Goal: Task Accomplishment & Management: Complete application form

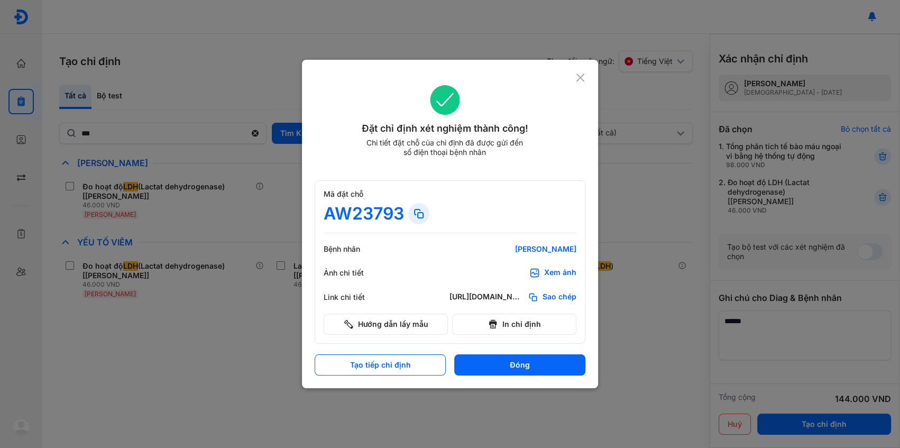
click at [580, 76] on icon at bounding box center [581, 77] width 10 height 11
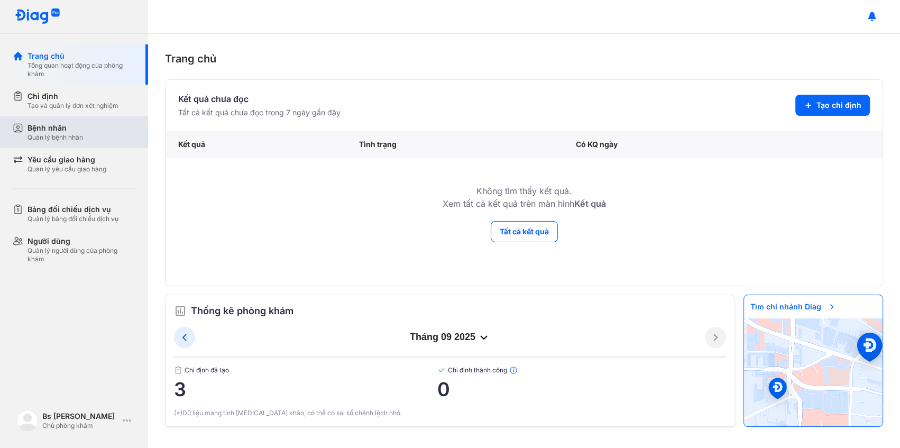
click at [60, 133] on div "Quản lý bệnh nhân" at bounding box center [56, 137] width 56 height 8
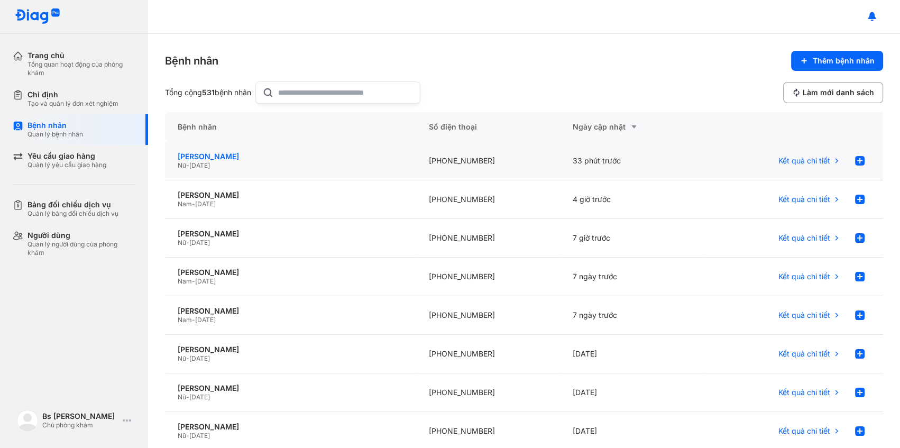
click at [221, 153] on div "ÔN NGỌC THU HẰNG" at bounding box center [291, 157] width 226 height 10
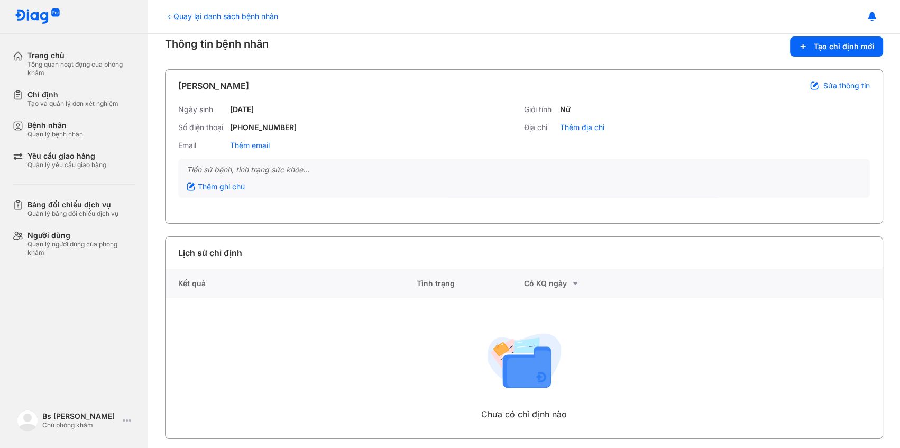
scroll to position [21, 0]
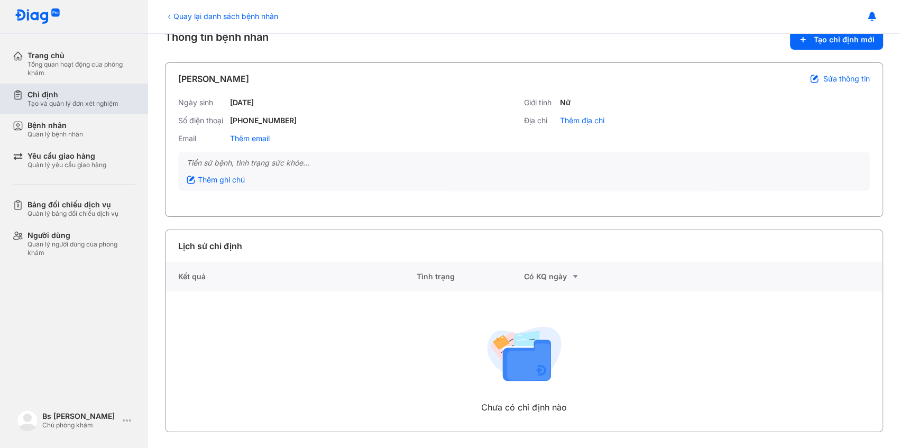
click at [64, 101] on div "Tạo và quản lý đơn xét nghiệm" at bounding box center [73, 103] width 91 height 8
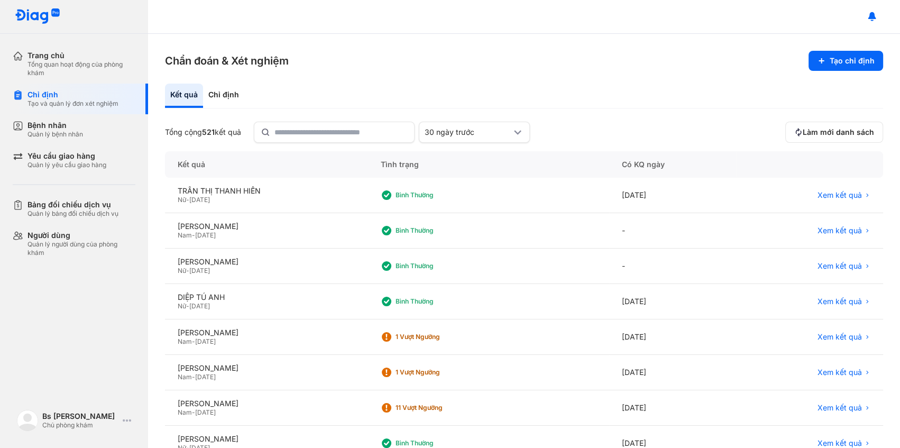
click at [217, 83] on div "Chẩn đoán & Xét nghiệm Tạo chỉ định Kết quả Chỉ định Tổng cộng 521 kết quả 30 n…" at bounding box center [524, 241] width 752 height 414
click at [222, 103] on div "Chỉ định" at bounding box center [223, 96] width 41 height 24
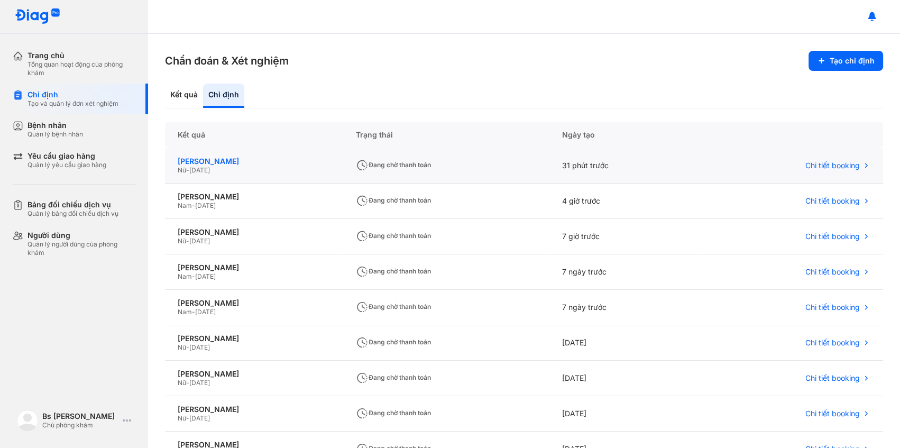
click at [318, 159] on div "ÔN NGỌC THU HẰNG" at bounding box center [254, 162] width 153 height 10
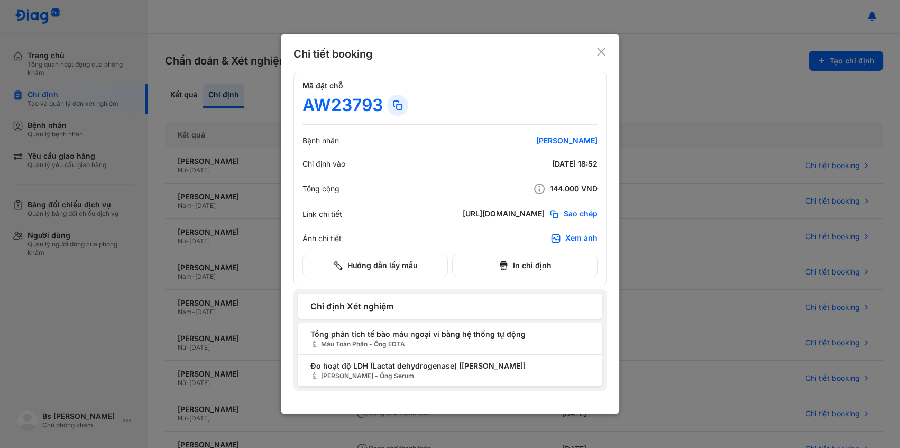
click at [599, 49] on icon at bounding box center [601, 52] width 11 height 11
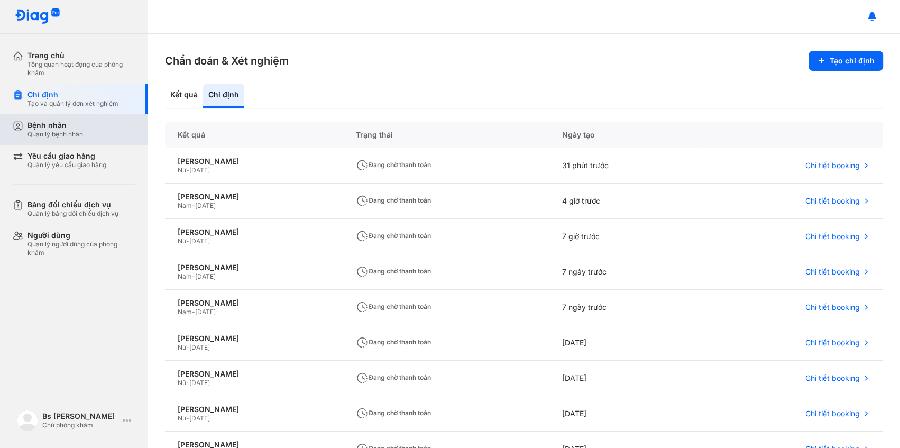
click at [50, 132] on div "Quản lý bệnh nhân" at bounding box center [56, 134] width 56 height 8
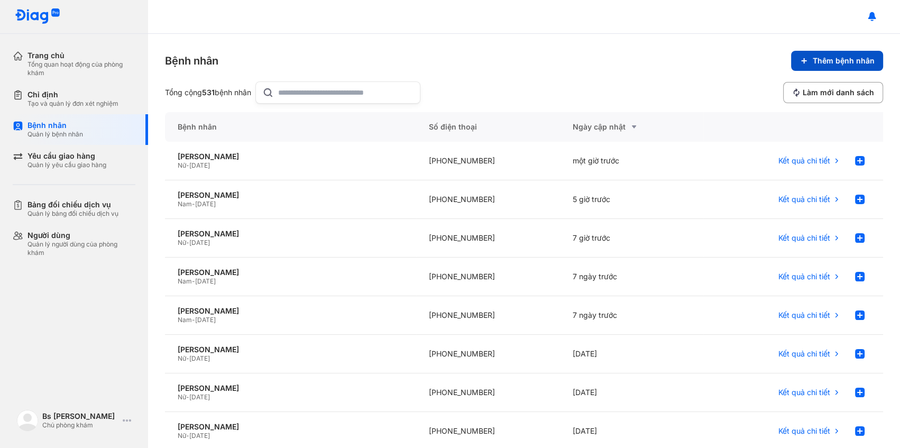
click at [841, 56] on span "Thêm bệnh nhân" at bounding box center [844, 61] width 62 height 10
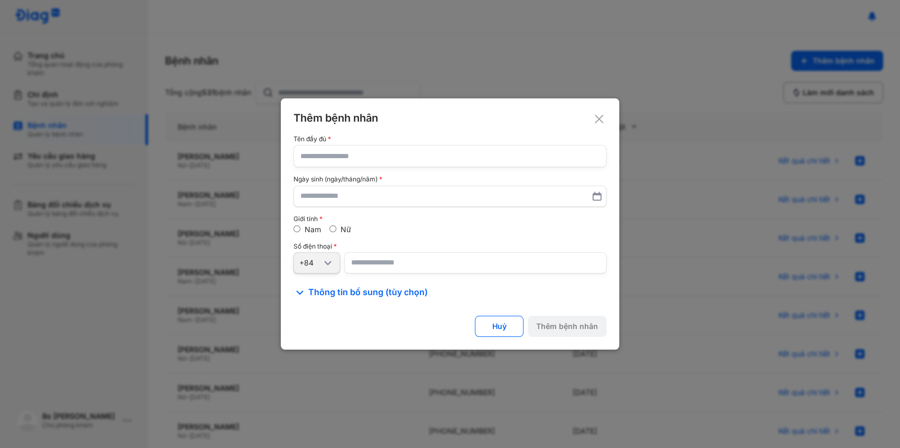
click at [351, 158] on input "text" at bounding box center [449, 155] width 299 height 21
paste input "**********"
type input "**********"
click at [323, 197] on input "text" at bounding box center [449, 196] width 299 height 19
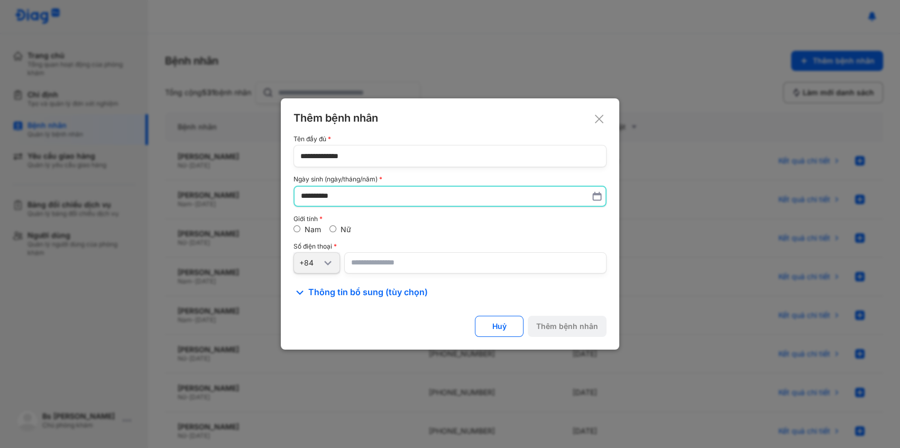
type input "**********"
click at [375, 269] on input "number" at bounding box center [475, 263] width 262 height 21
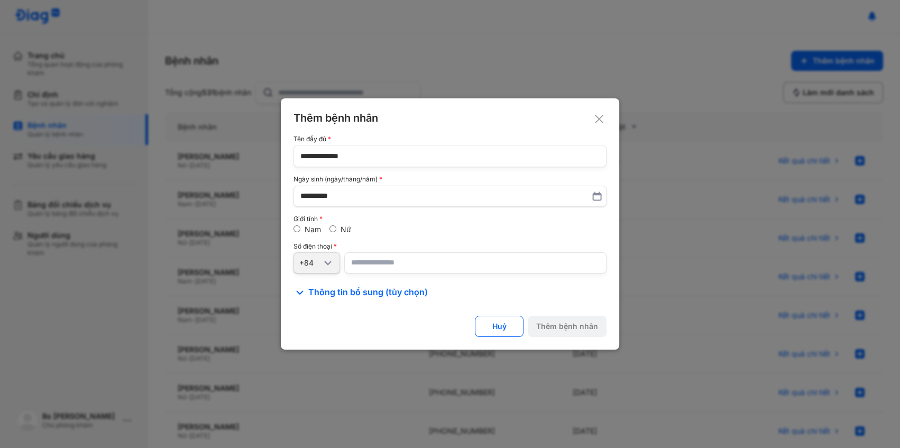
click at [361, 255] on input "number" at bounding box center [475, 262] width 262 height 21
paste input "**********"
type input "**********"
click at [584, 314] on div "**********" at bounding box center [450, 223] width 339 height 251
click at [584, 317] on button "Thêm bệnh nhân" at bounding box center [567, 326] width 79 height 21
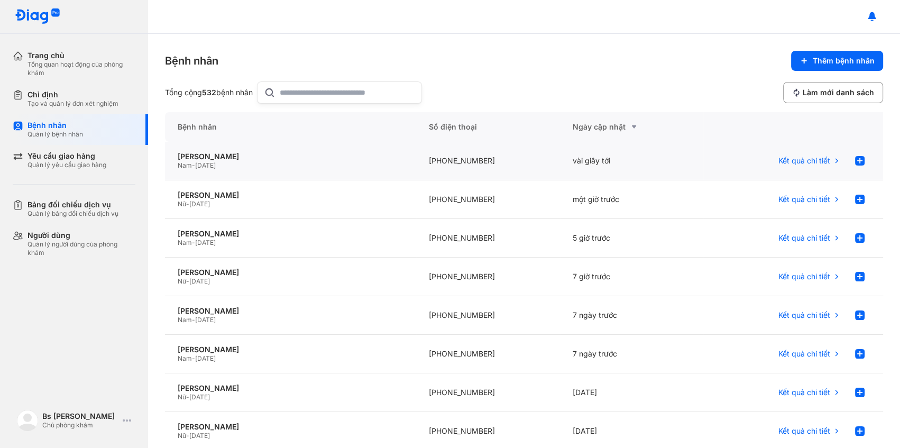
click at [213, 165] on span "[DATE]" at bounding box center [205, 165] width 21 height 8
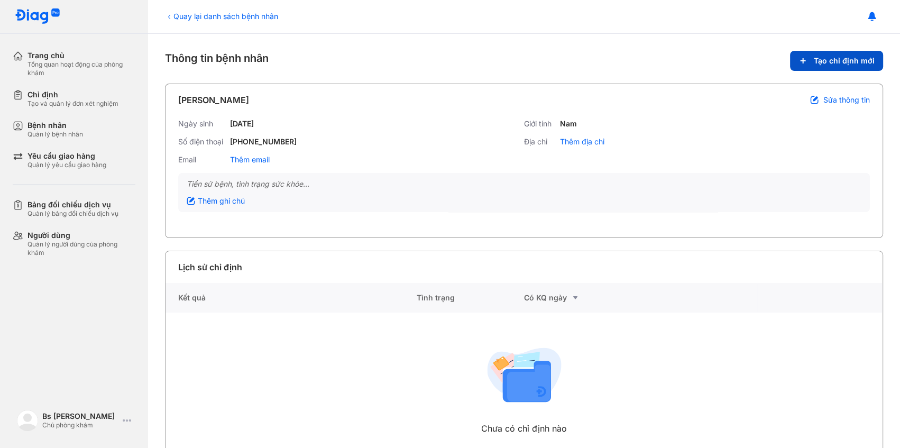
click at [822, 64] on span "Tạo chỉ định mới" at bounding box center [844, 61] width 61 height 10
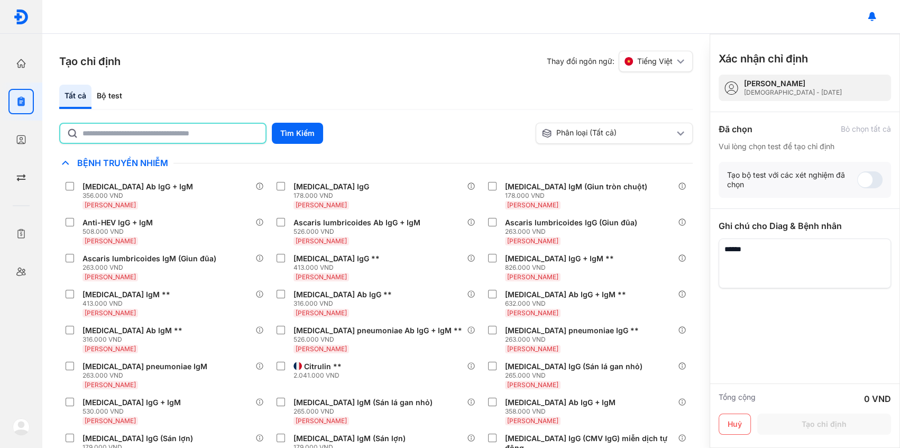
drag, startPoint x: 114, startPoint y: 132, endPoint x: 129, endPoint y: 133, distance: 14.9
click at [114, 132] on input "text" at bounding box center [171, 133] width 177 height 19
type input "*"
click at [289, 131] on button "Tìm Kiếm" at bounding box center [297, 133] width 51 height 21
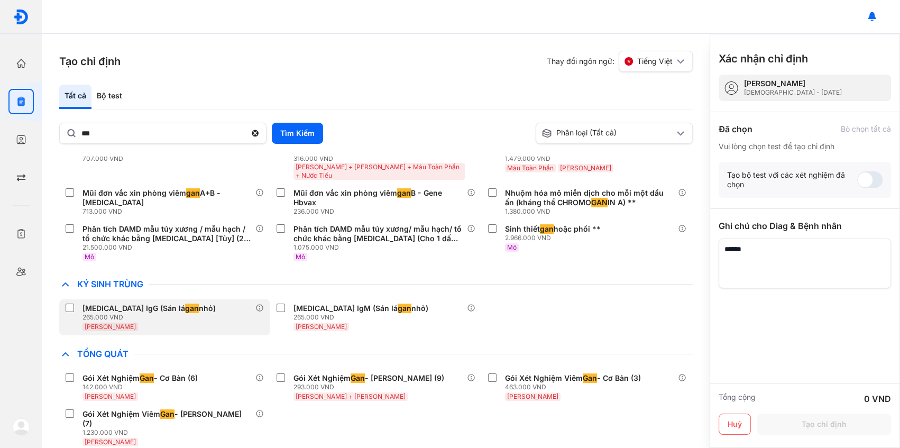
scroll to position [398, 0]
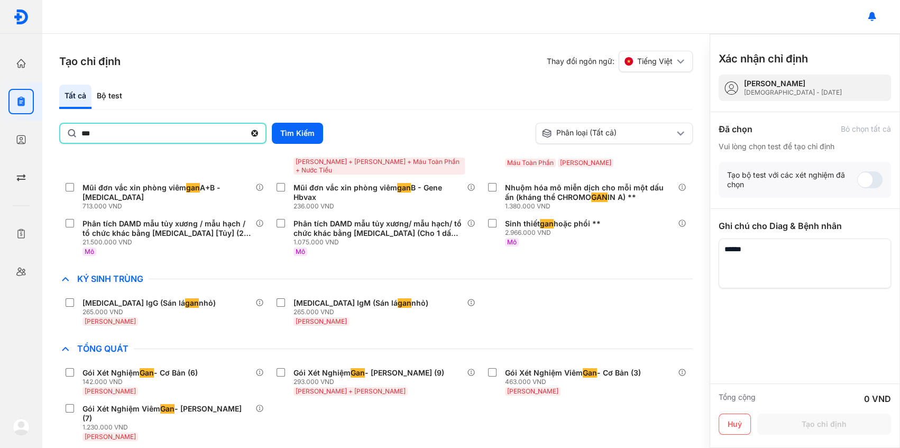
drag, startPoint x: 117, startPoint y: 134, endPoint x: 58, endPoint y: 126, distance: 59.7
click at [58, 126] on div "Tạo chỉ định Thay đổi ngôn ngữ: Tiếng Việt Tất cả Bộ test *** Tìm Kiếm Phân loạ…" at bounding box center [376, 241] width 668 height 414
click at [286, 138] on button "Tìm Kiếm" at bounding box center [297, 133] width 51 height 21
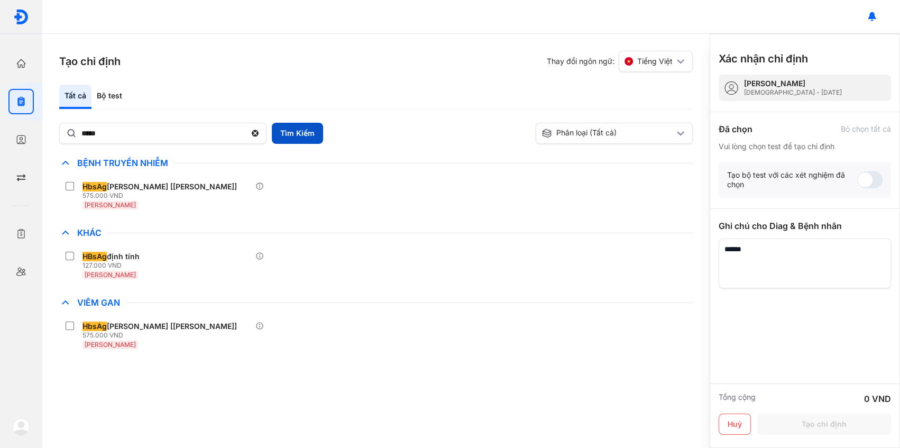
scroll to position [0, 0]
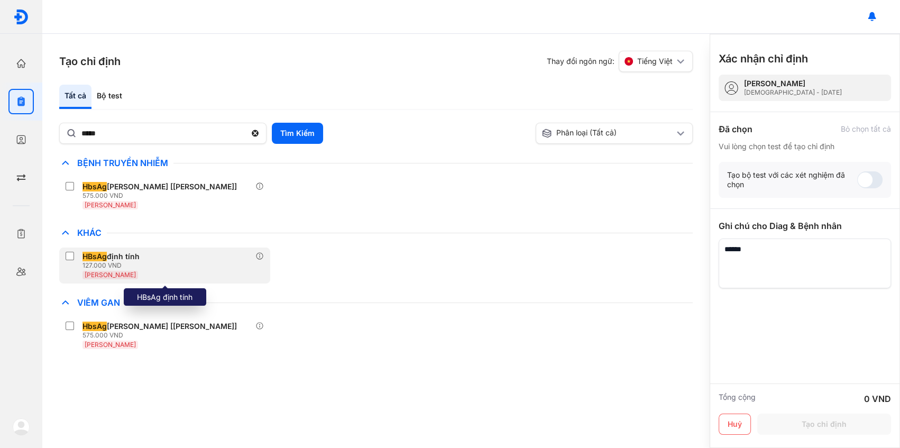
click at [159, 264] on div "HBsAg định tính 127.000 VND [PERSON_NAME]" at bounding box center [164, 266] width 211 height 36
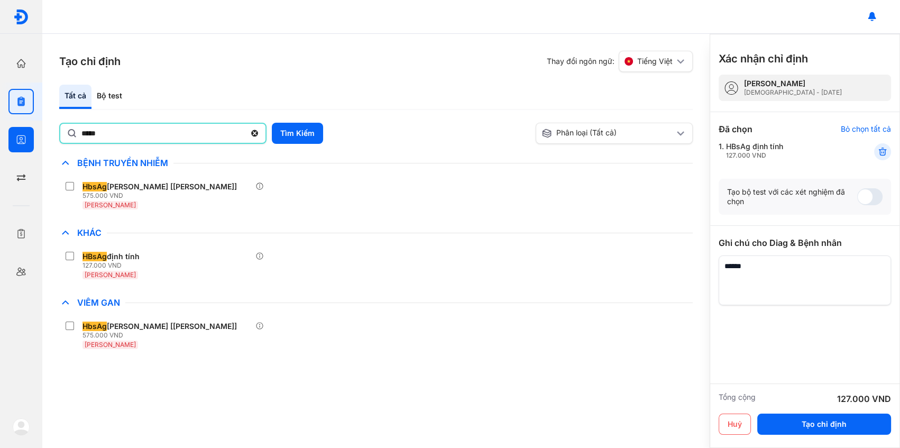
drag, startPoint x: 152, startPoint y: 136, endPoint x: 2, endPoint y: 132, distance: 150.8
click at [2, 134] on div "Trang chủ Tổng quan hoạt động của phòng khám Chỉ định Tạo và quản lý đơn xét ng…" at bounding box center [450, 224] width 900 height 448
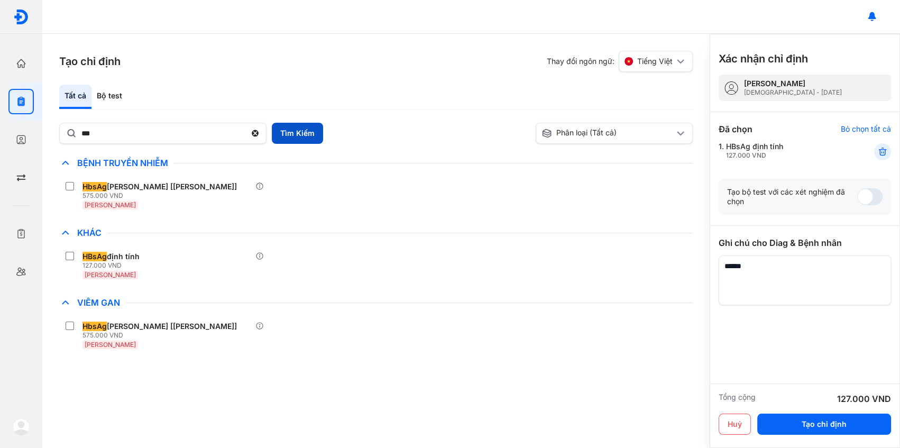
click at [298, 132] on button "Tìm Kiếm" at bounding box center [297, 133] width 51 height 21
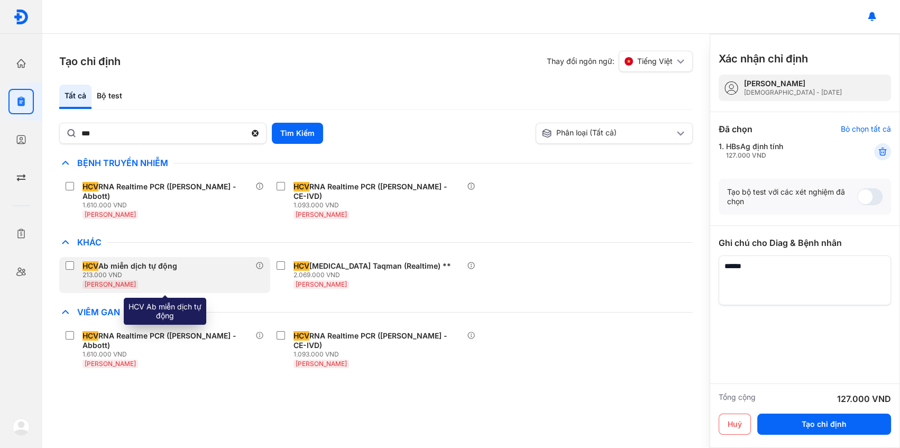
click at [173, 271] on div "213.000 VND" at bounding box center [132, 275] width 99 height 8
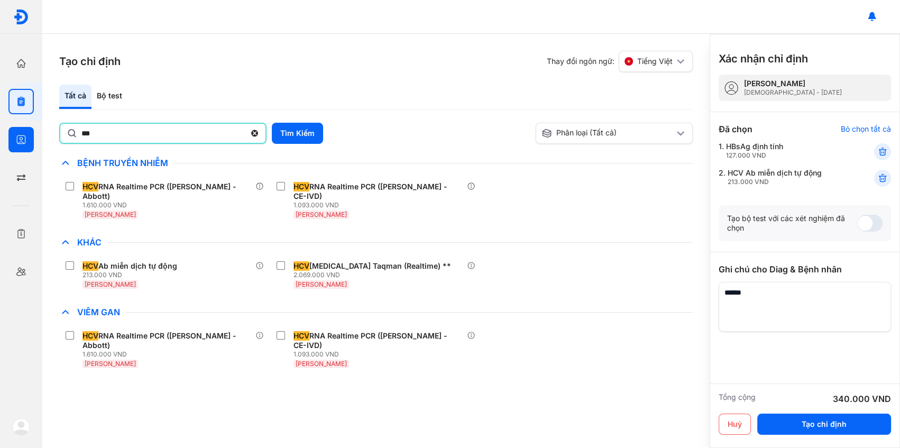
drag, startPoint x: 167, startPoint y: 132, endPoint x: 14, endPoint y: 123, distance: 153.2
click at [15, 123] on div "Trang chủ Tổng quan hoạt động của phòng khám Chỉ định Tạo và quản lý đơn xét ng…" at bounding box center [450, 224] width 900 height 448
type input "*****"
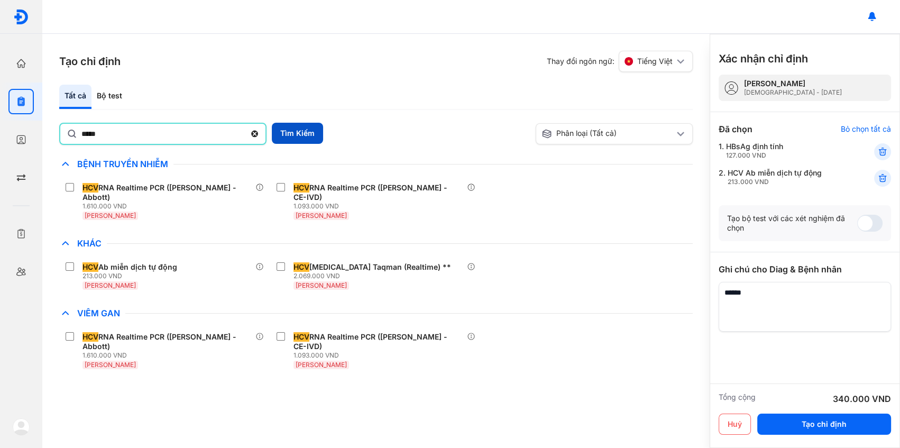
click at [307, 127] on button "Tìm Kiếm" at bounding box center [297, 133] width 51 height 21
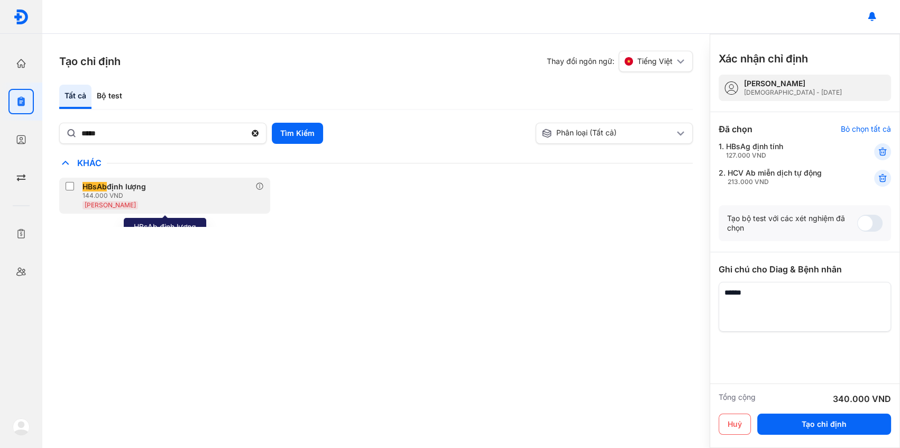
click at [140, 188] on div "HBsAb định lượng" at bounding box center [114, 187] width 63 height 10
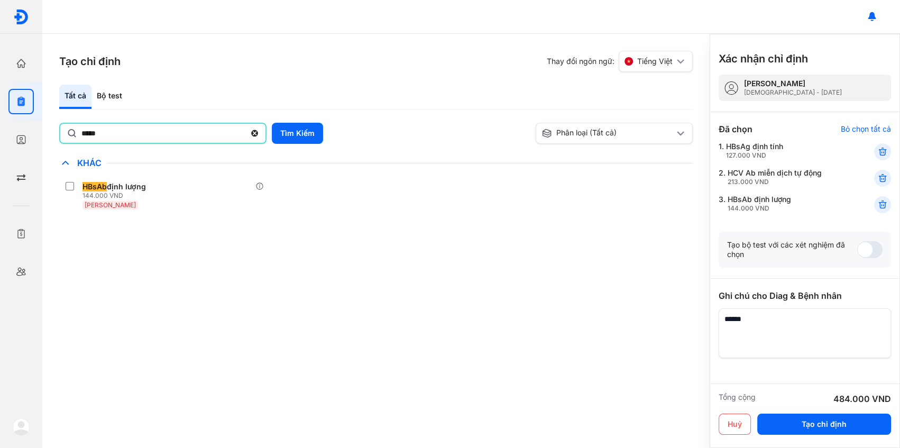
drag, startPoint x: 158, startPoint y: 138, endPoint x: -10, endPoint y: 129, distance: 167.9
click at [0, 129] on html "Trang chủ Tổng quan hoạt động của phòng khám Chỉ định Tạo và quản lý đơn xét ng…" at bounding box center [450, 224] width 900 height 448
click at [289, 132] on button "Tìm Kiếm" at bounding box center [297, 133] width 51 height 21
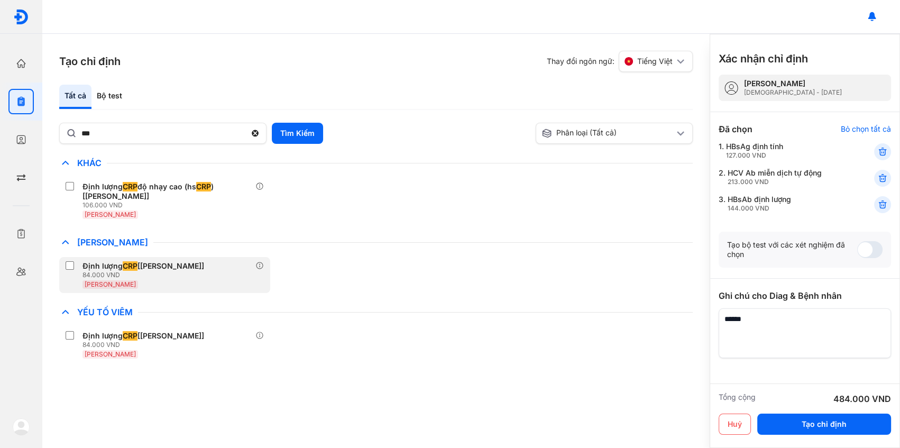
click at [188, 265] on div "Định lượng CRP [[PERSON_NAME]]" at bounding box center [144, 266] width 122 height 10
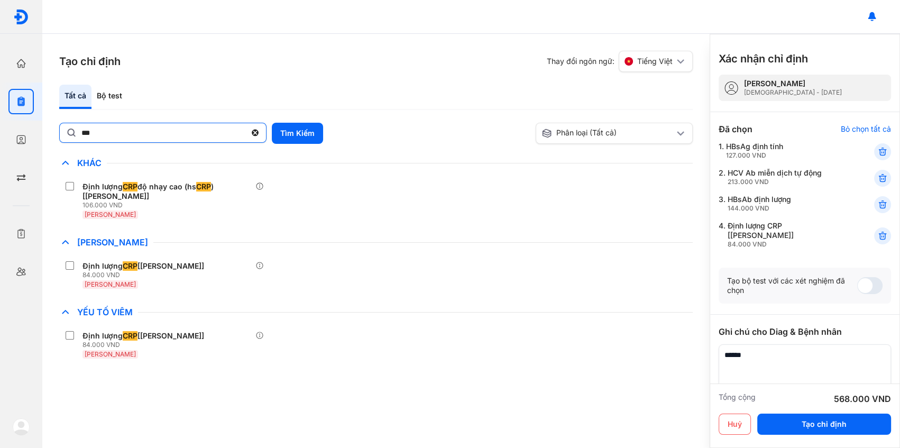
click at [135, 138] on input "***" at bounding box center [163, 132] width 165 height 19
type input "*"
click at [311, 125] on button "Tìm Kiếm" at bounding box center [297, 133] width 51 height 21
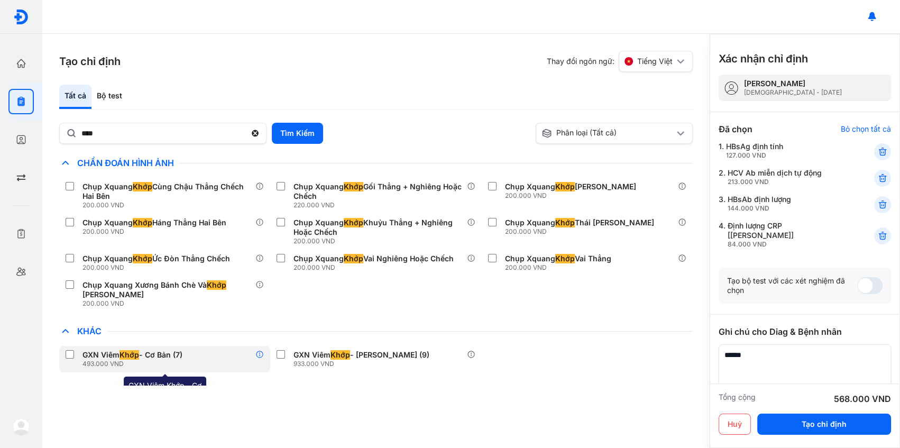
click at [260, 357] on icon at bounding box center [260, 354] width 8 height 8
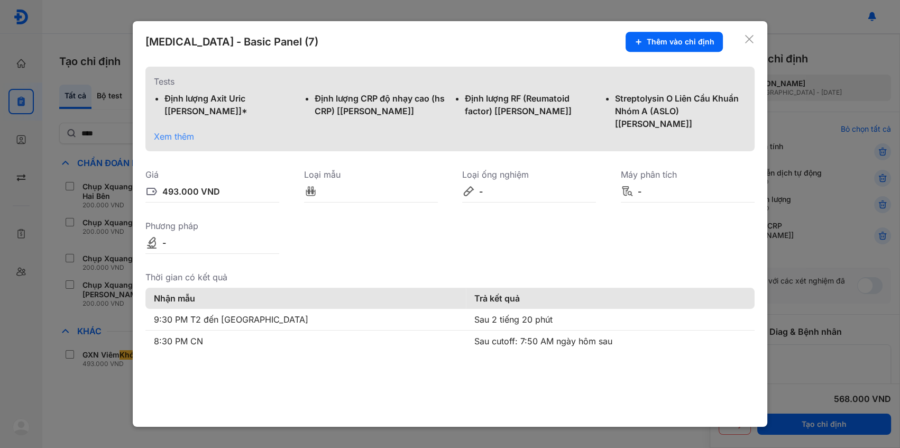
click at [751, 41] on icon at bounding box center [749, 39] width 11 height 11
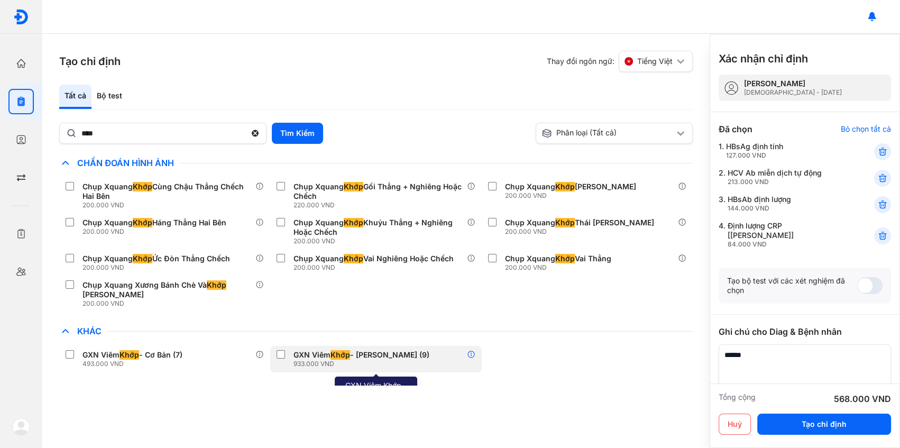
click at [470, 353] on icon at bounding box center [471, 354] width 8 height 8
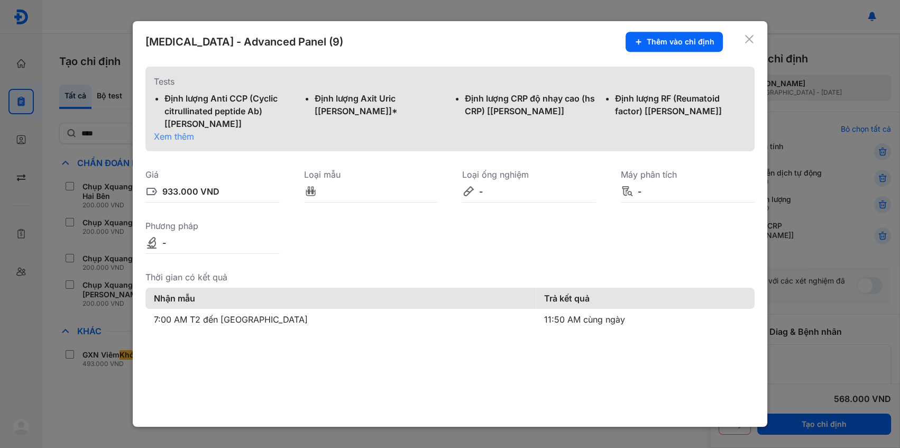
click at [178, 140] on span "Xem thêm" at bounding box center [174, 136] width 40 height 11
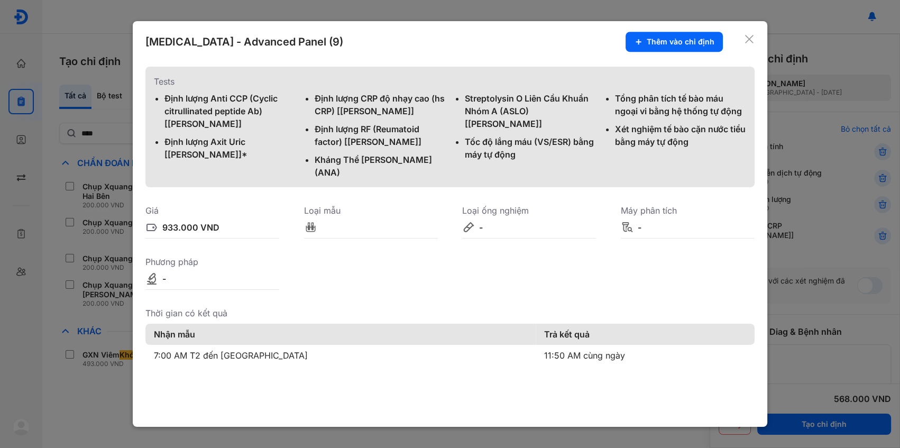
click at [745, 43] on icon at bounding box center [749, 39] width 11 height 11
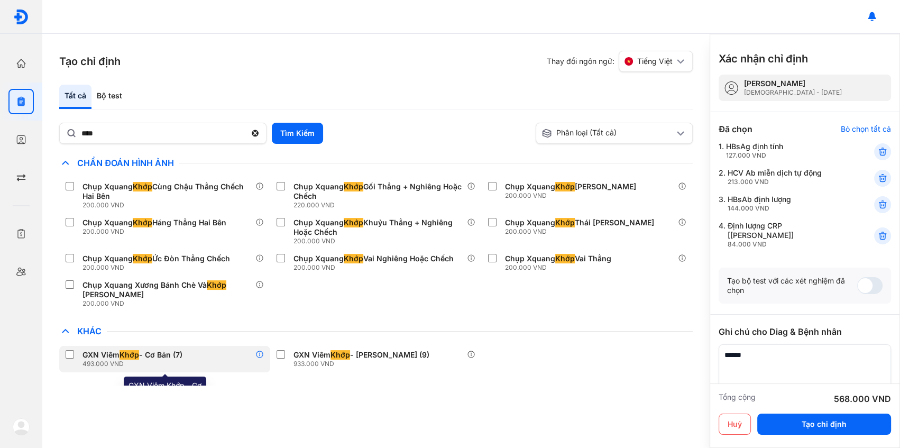
click at [259, 352] on icon at bounding box center [260, 354] width 8 height 8
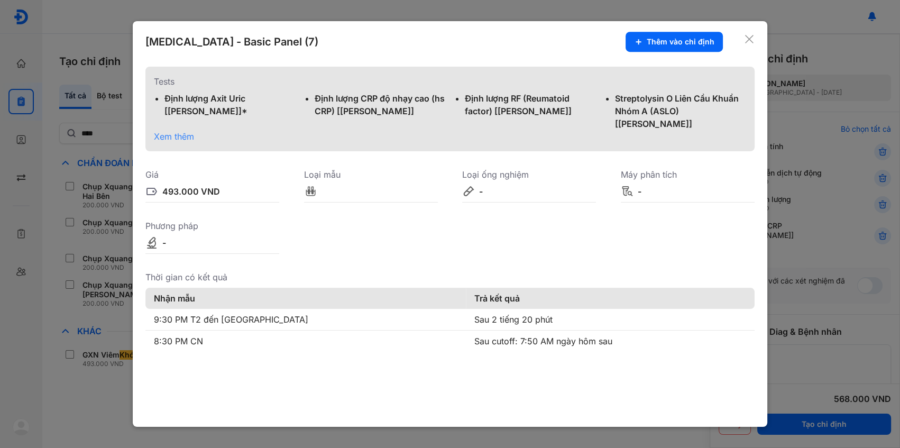
click at [171, 131] on span "Xem thêm" at bounding box center [174, 136] width 40 height 11
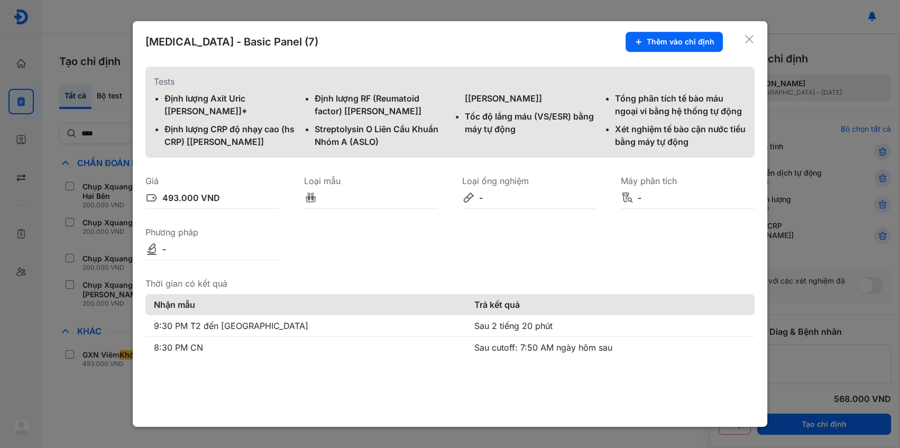
click at [746, 37] on icon at bounding box center [749, 39] width 11 height 11
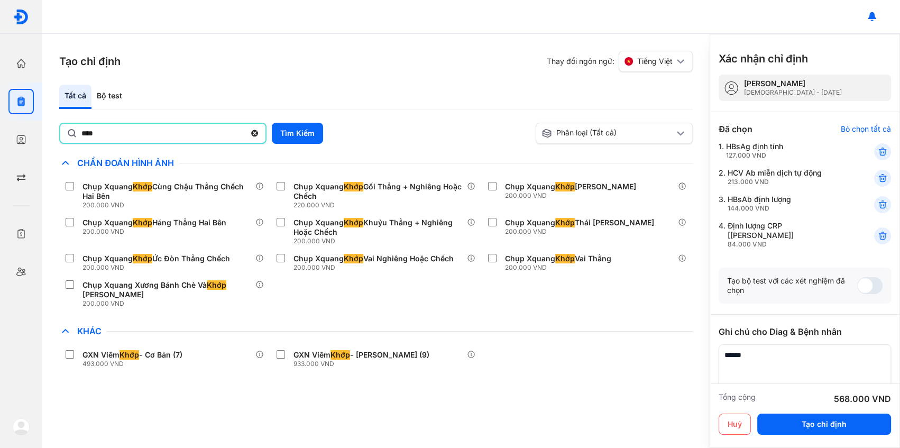
drag, startPoint x: 164, startPoint y: 132, endPoint x: -5, endPoint y: 131, distance: 169.3
click at [0, 131] on html "Trang chủ Tổng quan hoạt động của phòng khám Chỉ định Tạo và quản lý đơn xét ng…" at bounding box center [450, 224] width 900 height 448
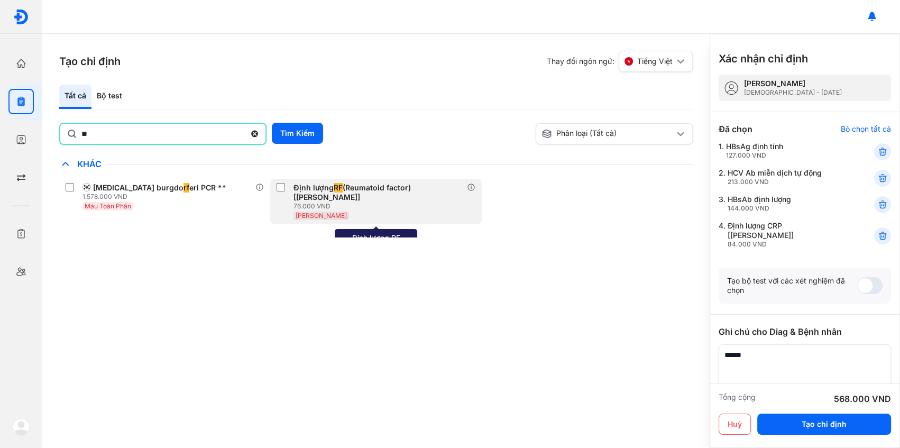
click at [290, 186] on div "Định lượng RF (Reumatoid factor) [[PERSON_NAME]] 76.000 VND [PERSON_NAME]" at bounding box center [372, 201] width 190 height 37
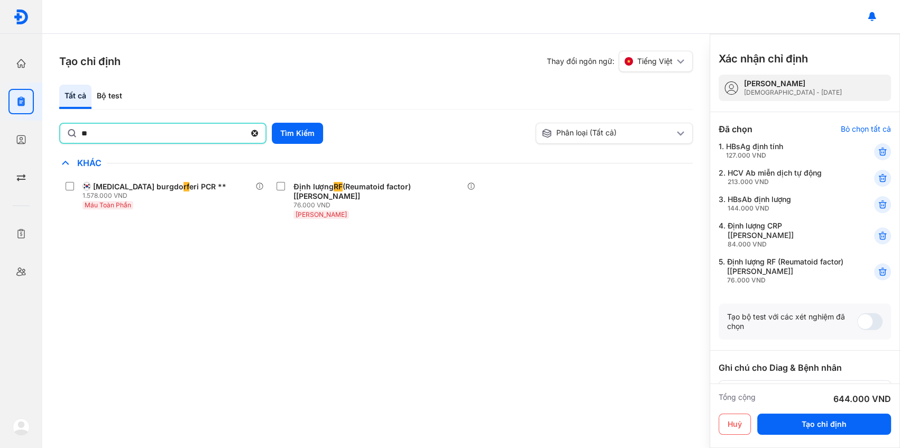
drag, startPoint x: 140, startPoint y: 140, endPoint x: -57, endPoint y: 127, distance: 197.7
click at [0, 127] on html "Trang chủ Tổng quan hoạt động của phòng khám Chỉ định Tạo và quản lý đơn xét ng…" at bounding box center [450, 224] width 900 height 448
click at [281, 127] on button "Tìm Kiếm" at bounding box center [297, 133] width 51 height 21
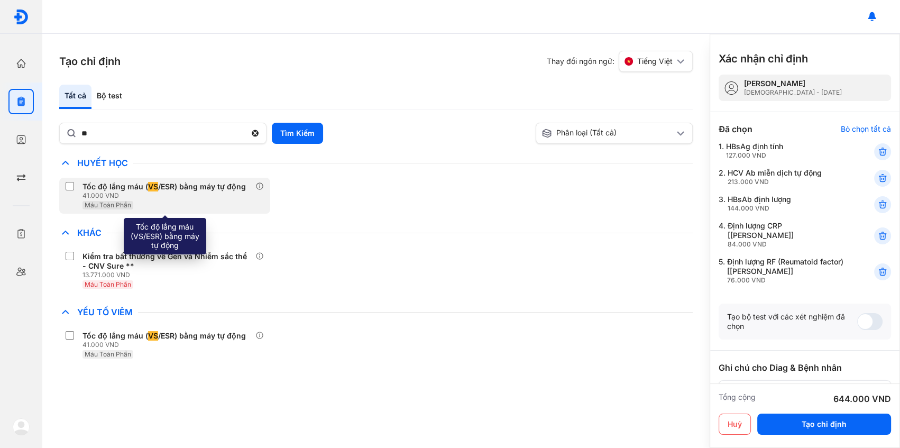
click at [230, 186] on div "Tốc độ lắng máu ( VS /ESR) bằng máy tự động" at bounding box center [164, 187] width 163 height 10
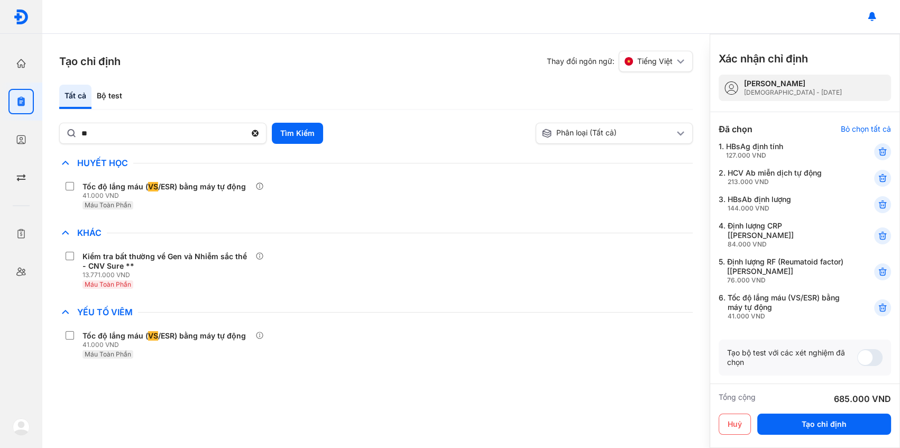
drag, startPoint x: 76, startPoint y: 142, endPoint x: -68, endPoint y: 135, distance: 144.1
click at [0, 135] on html "Trang chủ Tổng quan hoạt động của phòng khám Chỉ định Tạo và quản lý đơn xét ng…" at bounding box center [450, 224] width 900 height 448
click at [874, 227] on div at bounding box center [882, 235] width 17 height 17
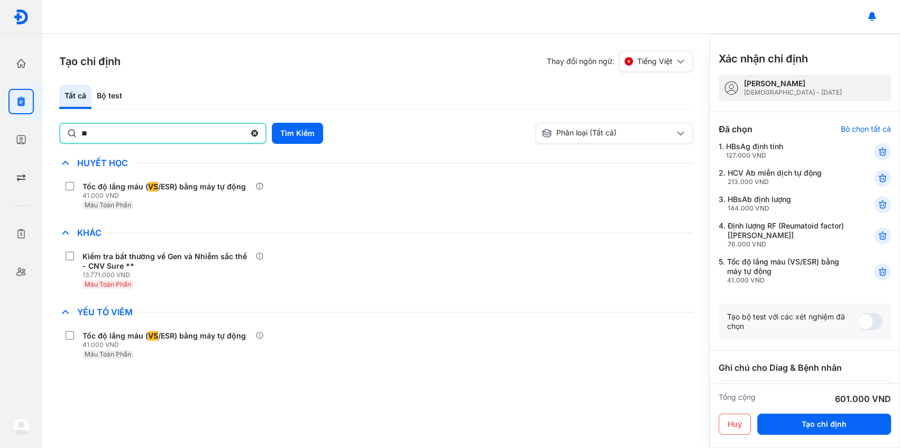
drag, startPoint x: 156, startPoint y: 135, endPoint x: -9, endPoint y: 137, distance: 164.5
click at [0, 137] on html "Trang chủ Tổng quan hoạt động của phòng khám Chỉ định Tạo và quản lý đơn xét ng…" at bounding box center [450, 224] width 900 height 448
type input "***"
click at [291, 129] on button "Tìm Kiếm" at bounding box center [297, 133] width 51 height 21
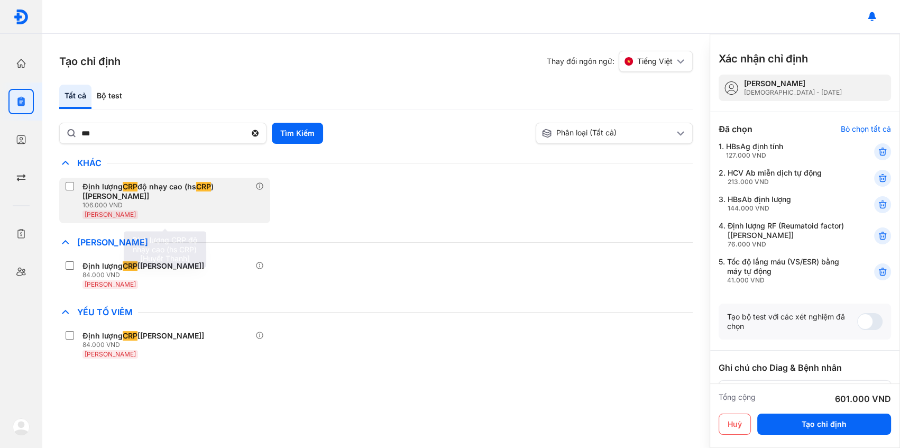
click at [217, 189] on div "Định lượng CRP độ nhạy cao (hs CRP ) [[PERSON_NAME]]" at bounding box center [167, 191] width 169 height 19
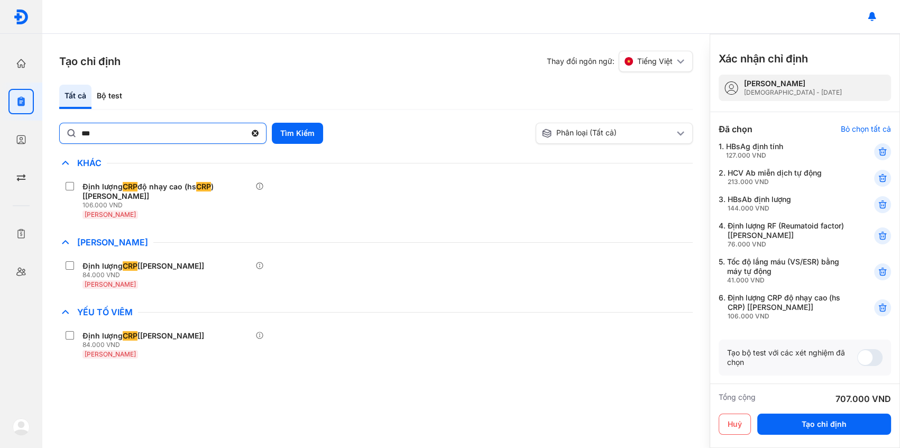
click at [254, 134] on use at bounding box center [255, 133] width 7 height 7
click at [246, 134] on input "***" at bounding box center [163, 132] width 165 height 19
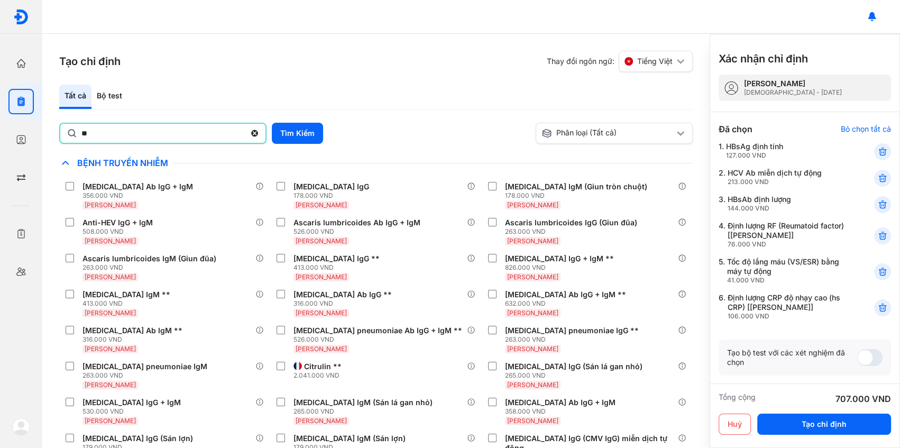
type input "*"
type input "***"
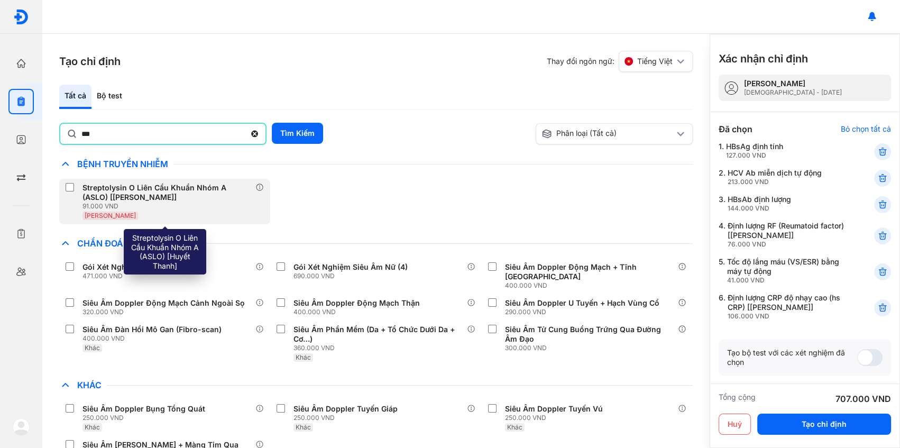
click at [222, 187] on div "Streptolysin O Liên Cầu Khuẩn Nhóm A (ASLO) [[PERSON_NAME]]" at bounding box center [167, 192] width 169 height 19
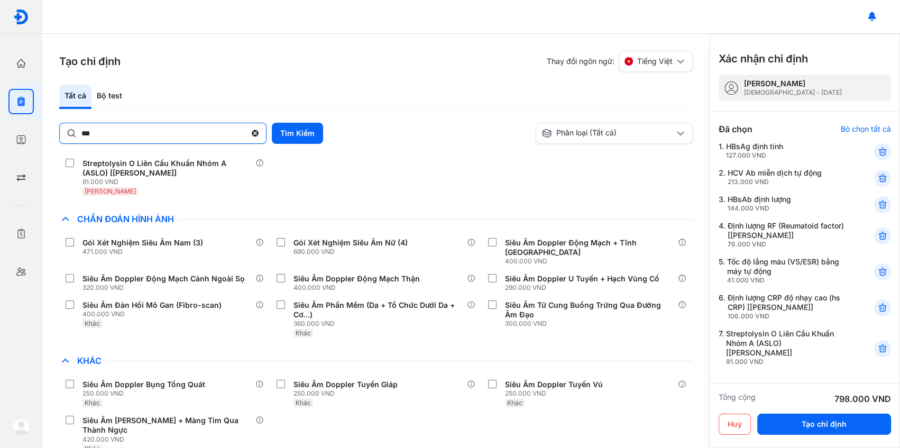
scroll to position [35, 0]
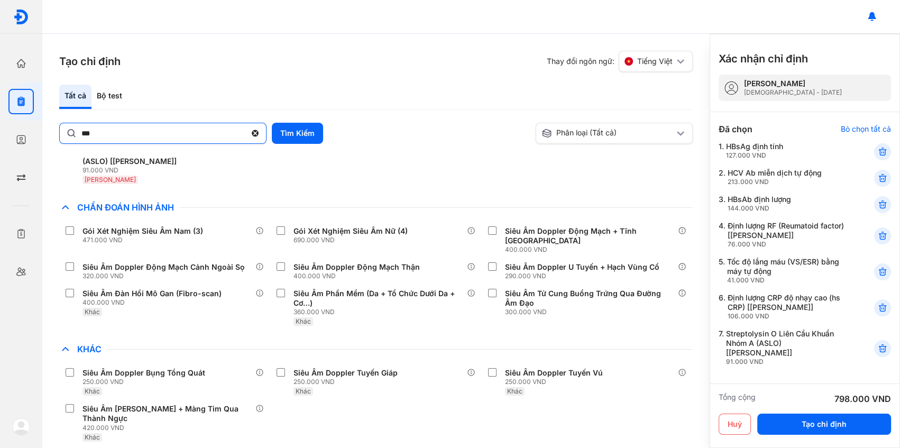
click at [253, 130] on icon at bounding box center [255, 133] width 9 height 11
click at [246, 130] on input "***" at bounding box center [163, 132] width 165 height 19
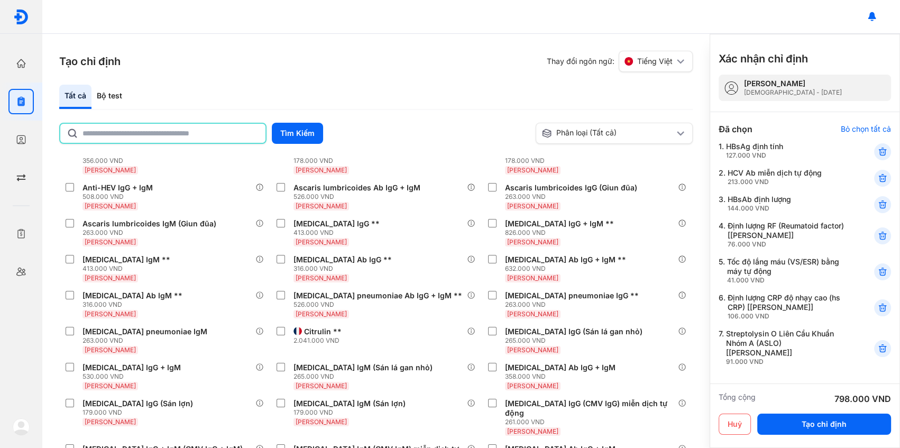
scroll to position [1318, 0]
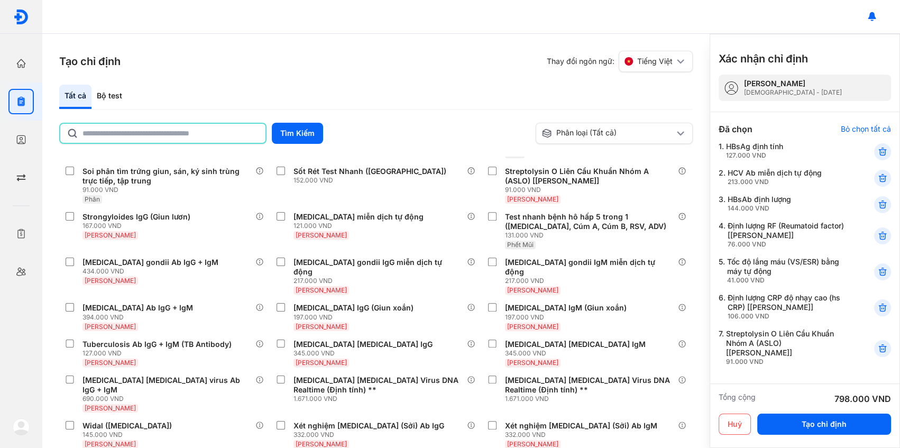
click at [181, 132] on input "text" at bounding box center [171, 133] width 177 height 19
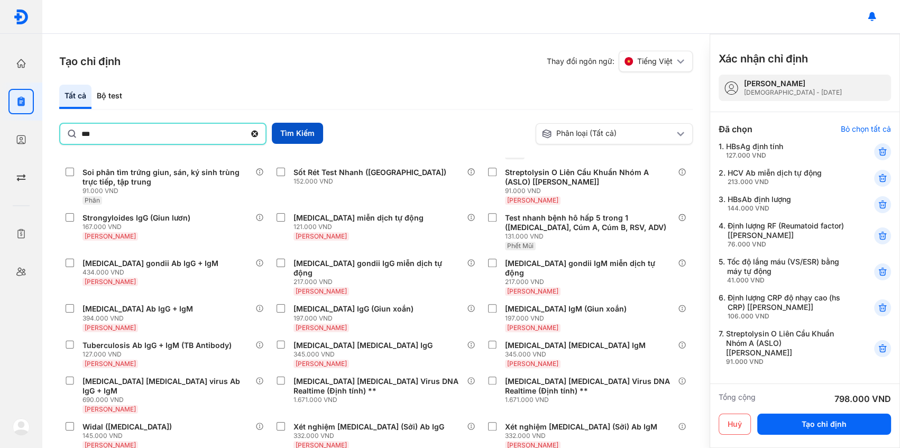
click at [305, 133] on button "Tìm Kiếm" at bounding box center [297, 133] width 51 height 21
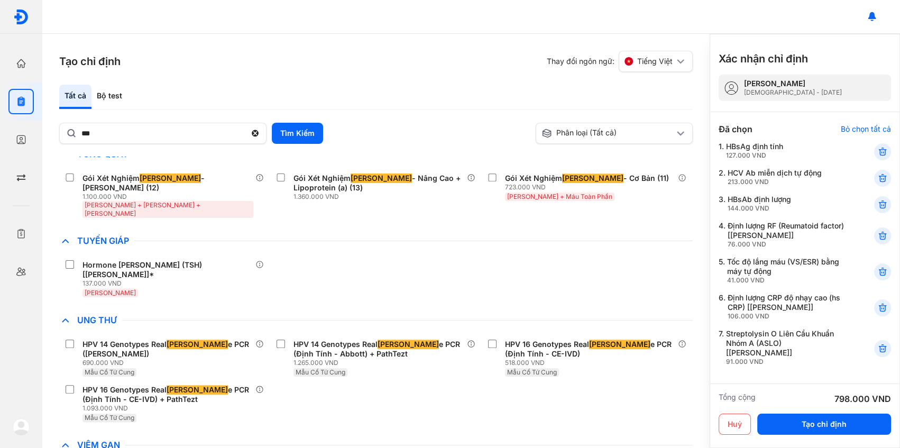
scroll to position [958, 0]
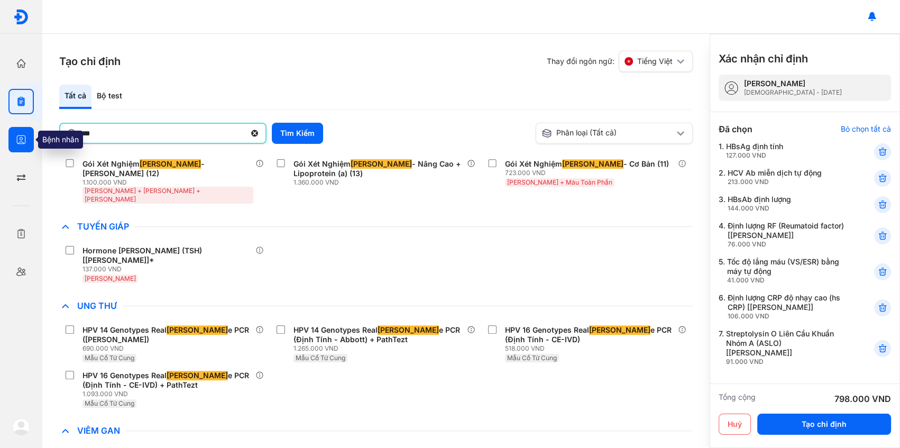
drag, startPoint x: 104, startPoint y: 134, endPoint x: 21, endPoint y: 129, distance: 83.2
click at [21, 129] on div "Trang chủ Tổng quan hoạt động của phòng khám Chỉ định Tạo và quản lý đơn xét ng…" at bounding box center [450, 224] width 900 height 448
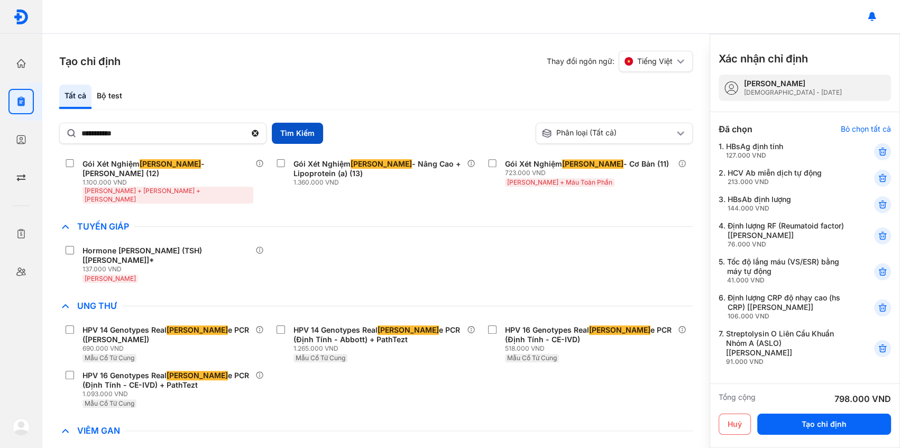
click at [313, 138] on button "Tìm Kiếm" at bounding box center [297, 133] width 51 height 21
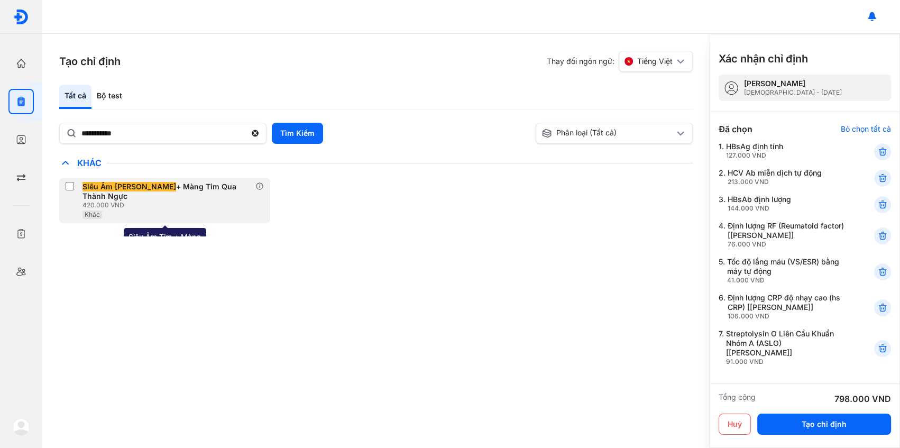
click at [176, 190] on div "Siêu Âm [PERSON_NAME] + Màng Tim Qua Thành Ngực" at bounding box center [167, 191] width 169 height 19
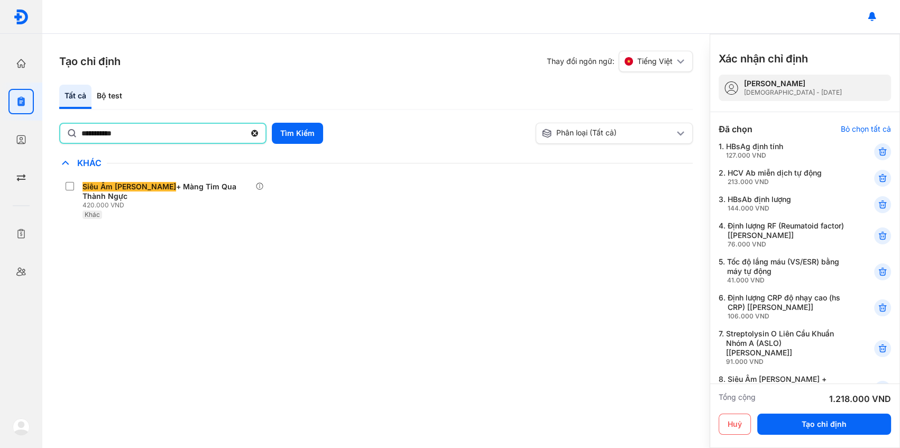
drag, startPoint x: 149, startPoint y: 128, endPoint x: 65, endPoint y: 128, distance: 84.1
click at [65, 128] on div "**********" at bounding box center [162, 133] width 207 height 21
click at [81, 128] on input "**********" at bounding box center [163, 133] width 164 height 19
type input "*"
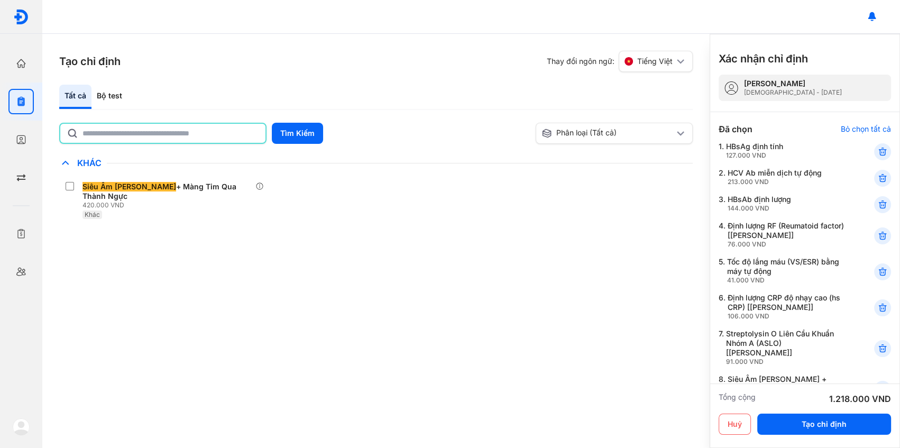
type input "*"
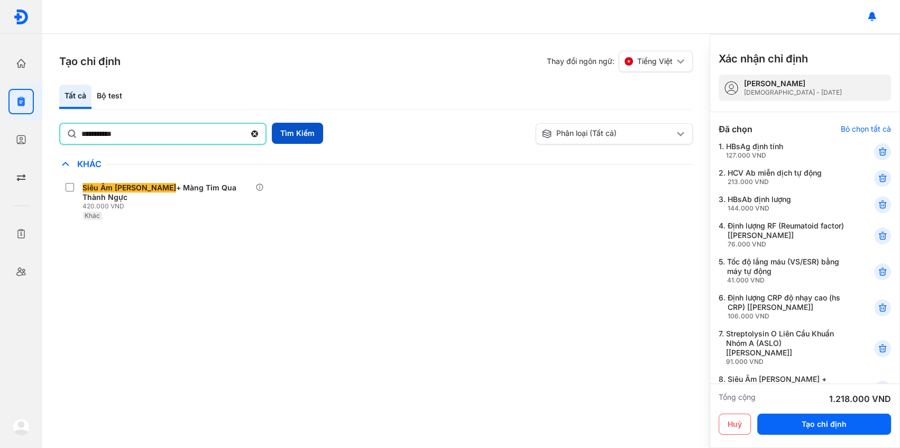
click at [314, 123] on button "Tìm Kiếm" at bounding box center [297, 133] width 51 height 21
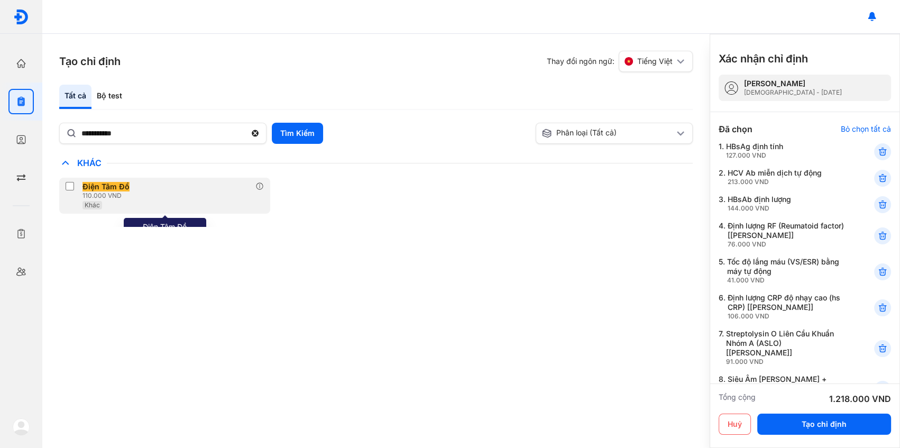
click at [105, 182] on span "Điện Tâm Đồ" at bounding box center [106, 187] width 47 height 10
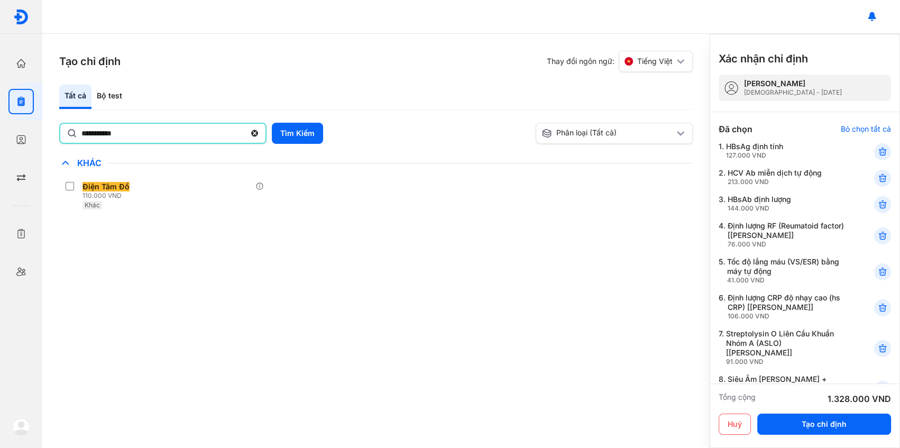
drag, startPoint x: 140, startPoint y: 125, endPoint x: 51, endPoint y: 127, distance: 88.9
click at [51, 127] on div "**********" at bounding box center [376, 241] width 668 height 414
type input "*"
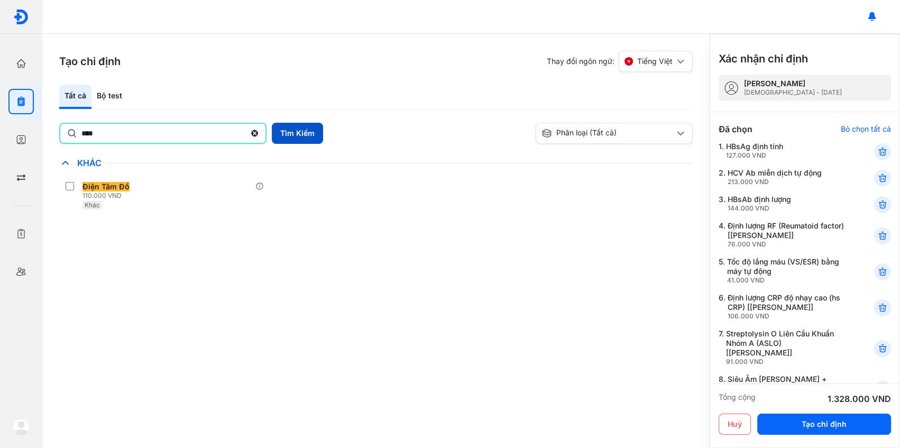
type input "****"
click at [291, 135] on button "Tìm Kiếm" at bounding box center [297, 133] width 51 height 21
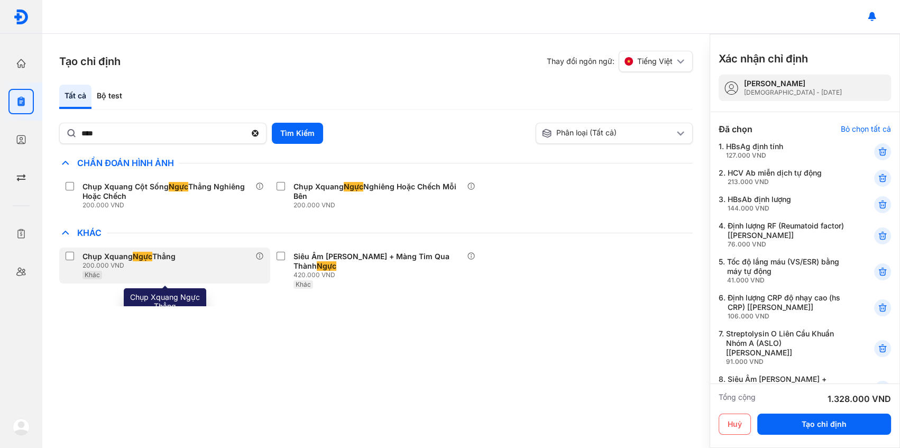
click at [167, 258] on div "Chụp Xquang Ngực Thẳng" at bounding box center [129, 257] width 93 height 10
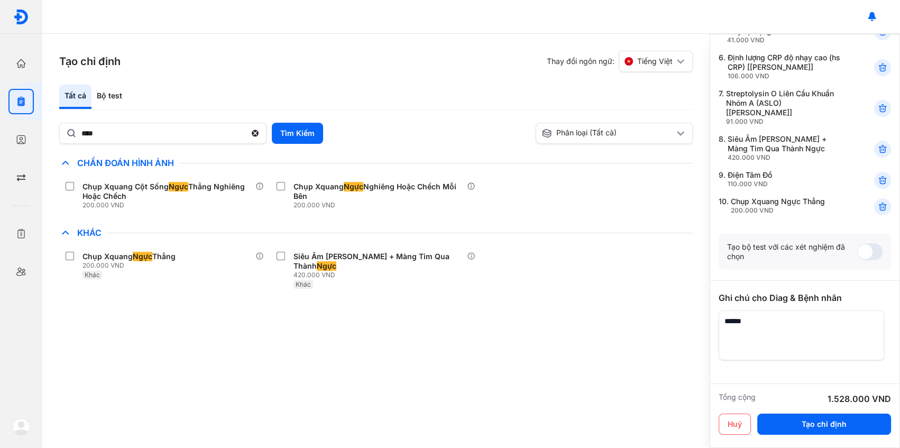
scroll to position [269, 0]
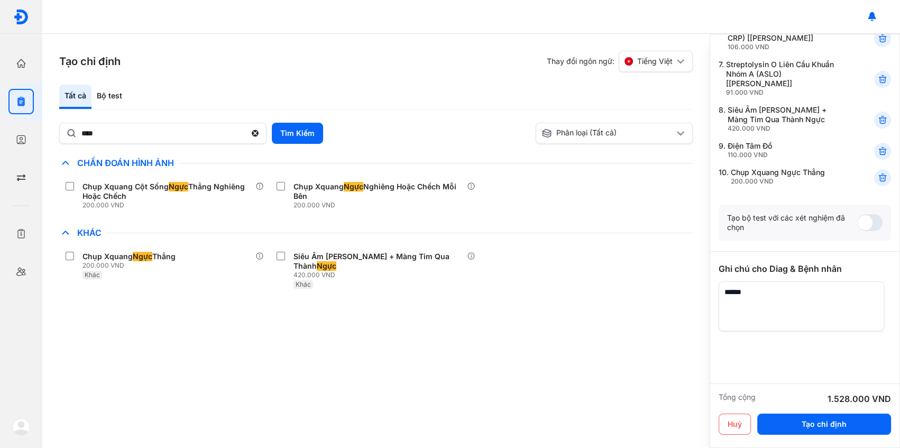
click at [763, 286] on textarea at bounding box center [802, 306] width 166 height 50
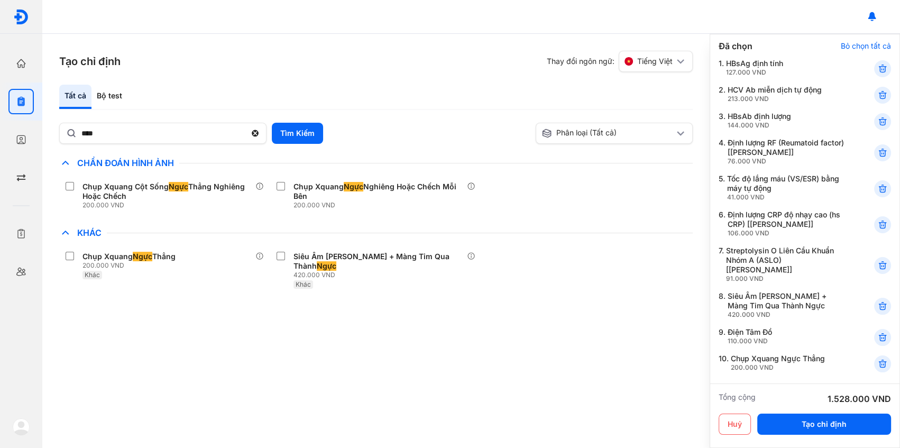
scroll to position [144, 0]
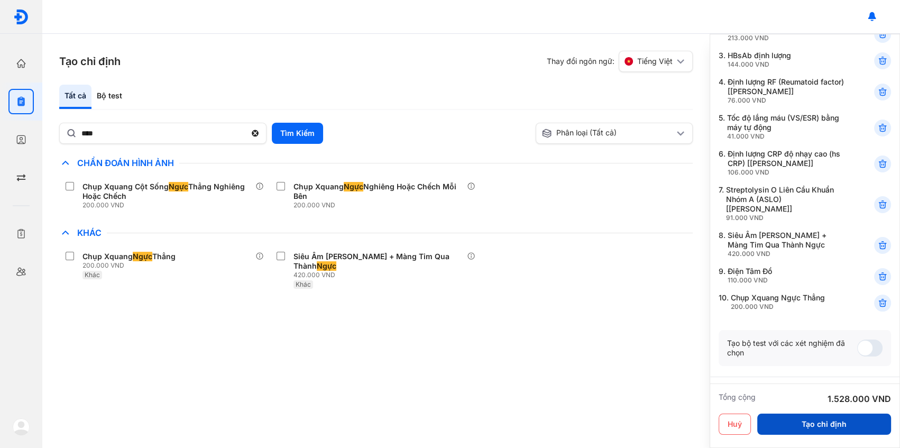
click at [840, 424] on button "Tạo chỉ định" at bounding box center [825, 424] width 134 height 21
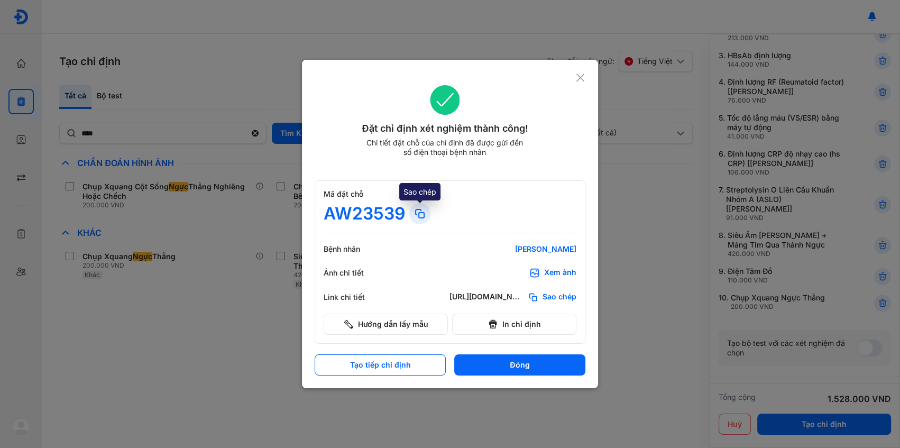
click at [420, 213] on icon at bounding box center [420, 213] width 13 height 13
click at [420, 215] on icon at bounding box center [420, 213] width 13 height 13
click at [579, 81] on icon at bounding box center [581, 77] width 10 height 11
